Goal: Ask a question

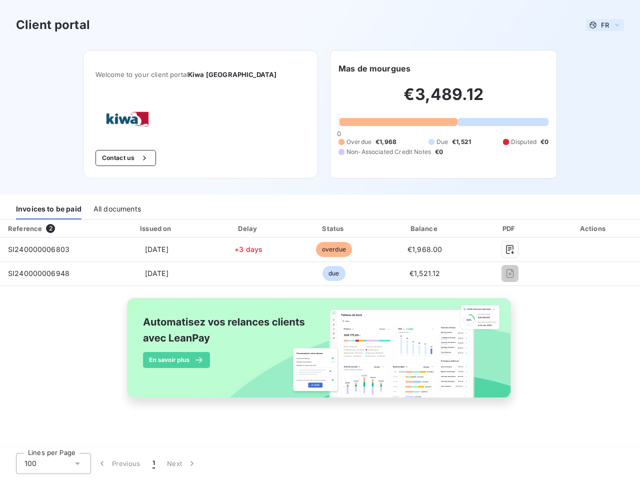
click at [605, 25] on span "FR" at bounding box center [605, 25] width 8 height 8
click at [148, 158] on button "Contact us" at bounding box center [126, 158] width 61 height 16
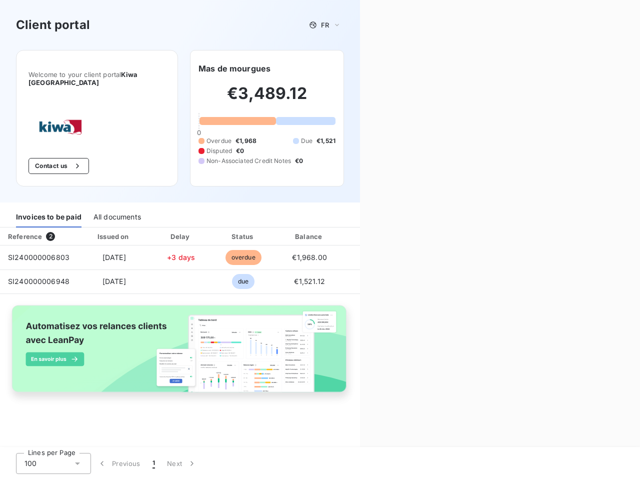
click at [375, 69] on div "Contact us Fill out the form below, and a member of our team will get back to y…" at bounding box center [500, 240] width 280 height 480
click at [49, 209] on div "Invoices to be paid" at bounding box center [49, 217] width 66 height 21
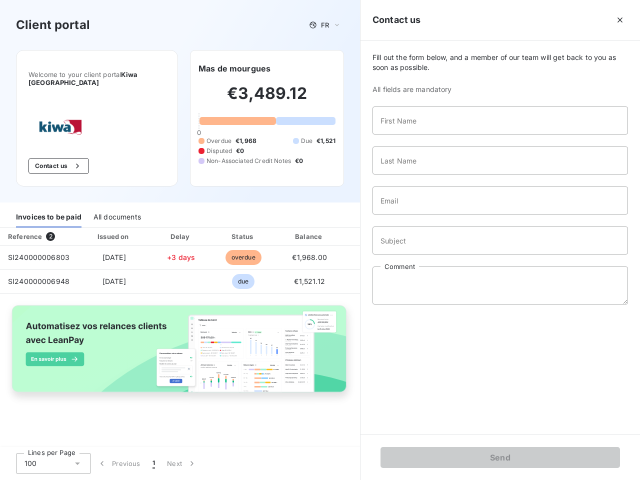
click at [117, 209] on div "All documents" at bounding box center [118, 217] width 48 height 21
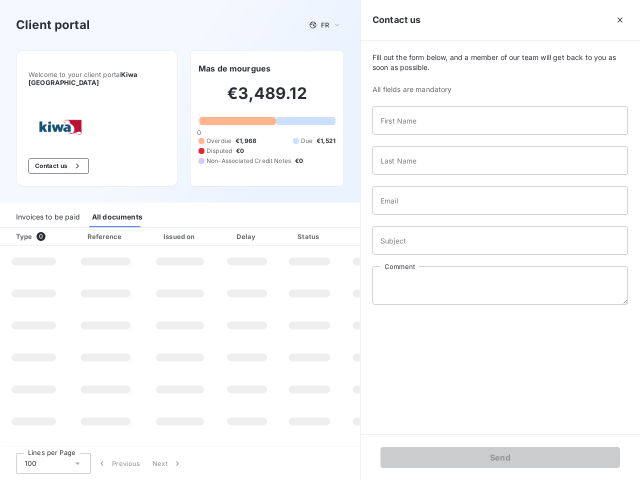
click at [53, 229] on th "Type 0" at bounding box center [34, 237] width 68 height 18
click at [157, 229] on th "Issued on" at bounding box center [180, 237] width 73 height 18
click at [249, 229] on th "Delay" at bounding box center [247, 237] width 61 height 18
click at [334, 229] on th "Status" at bounding box center [310, 237] width 64 height 18
click at [425, 229] on input "Subject" at bounding box center [501, 241] width 256 height 28
